Goal: Leave review/rating: Leave review/rating

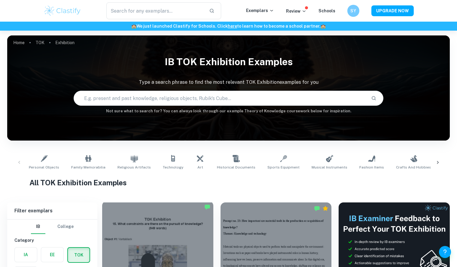
click at [174, 214] on div at bounding box center [157, 242] width 111 height 83
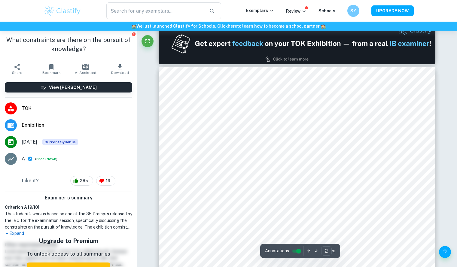
type input "1"
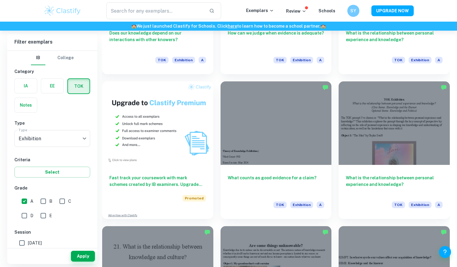
scroll to position [411, 0]
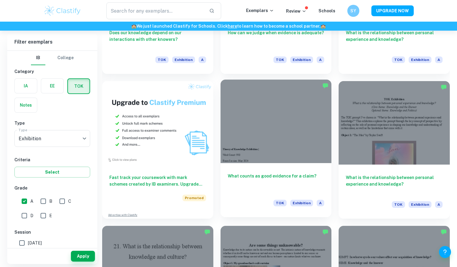
click at [275, 142] on div at bounding box center [276, 121] width 111 height 83
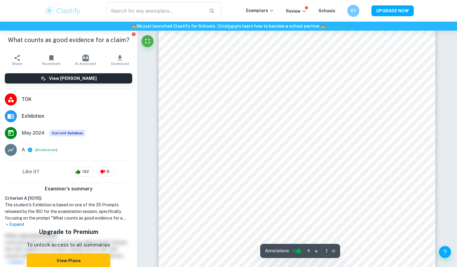
scroll to position [68, 0]
type input "1"
